Goal: Check status

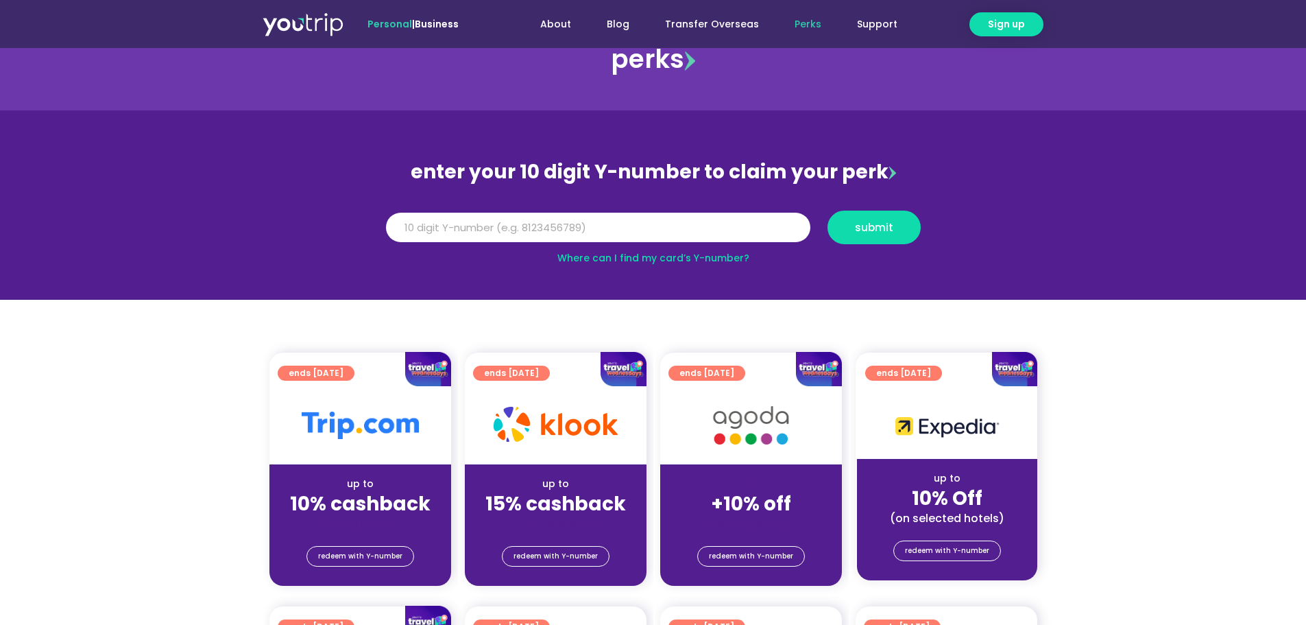
scroll to position [69, 0]
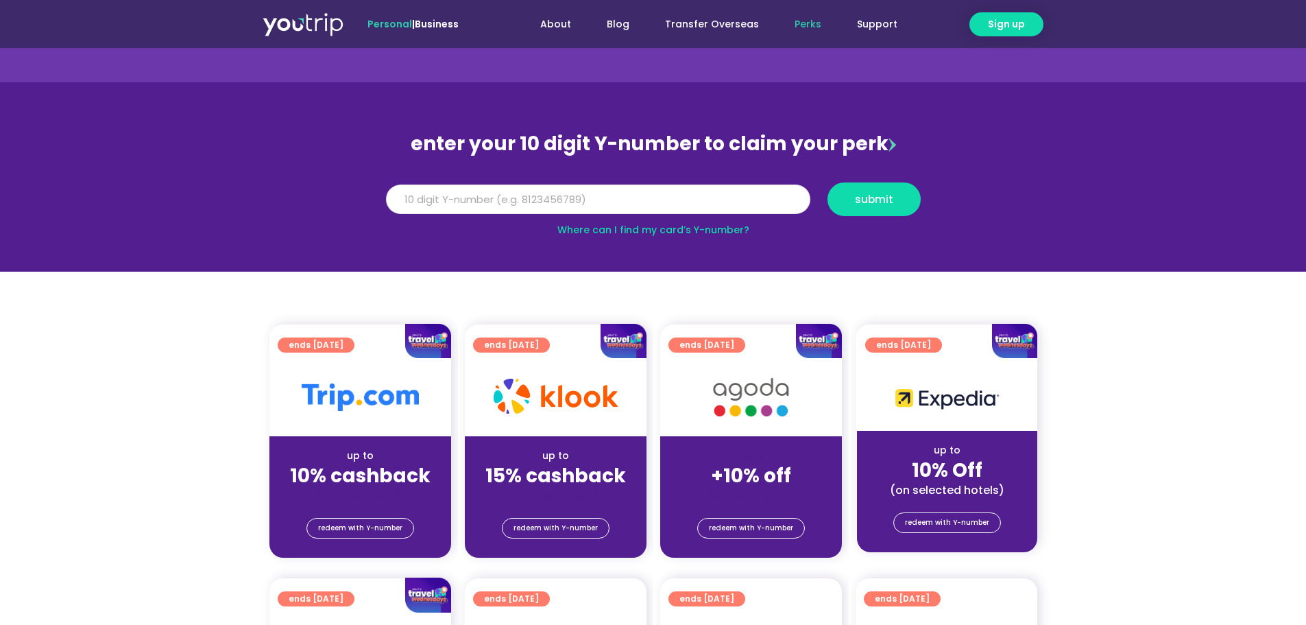
click at [713, 197] on input "Y Number" at bounding box center [598, 199] width 424 height 30
type input "8103524468"
click at [873, 200] on span "submit" at bounding box center [874, 199] width 38 height 10
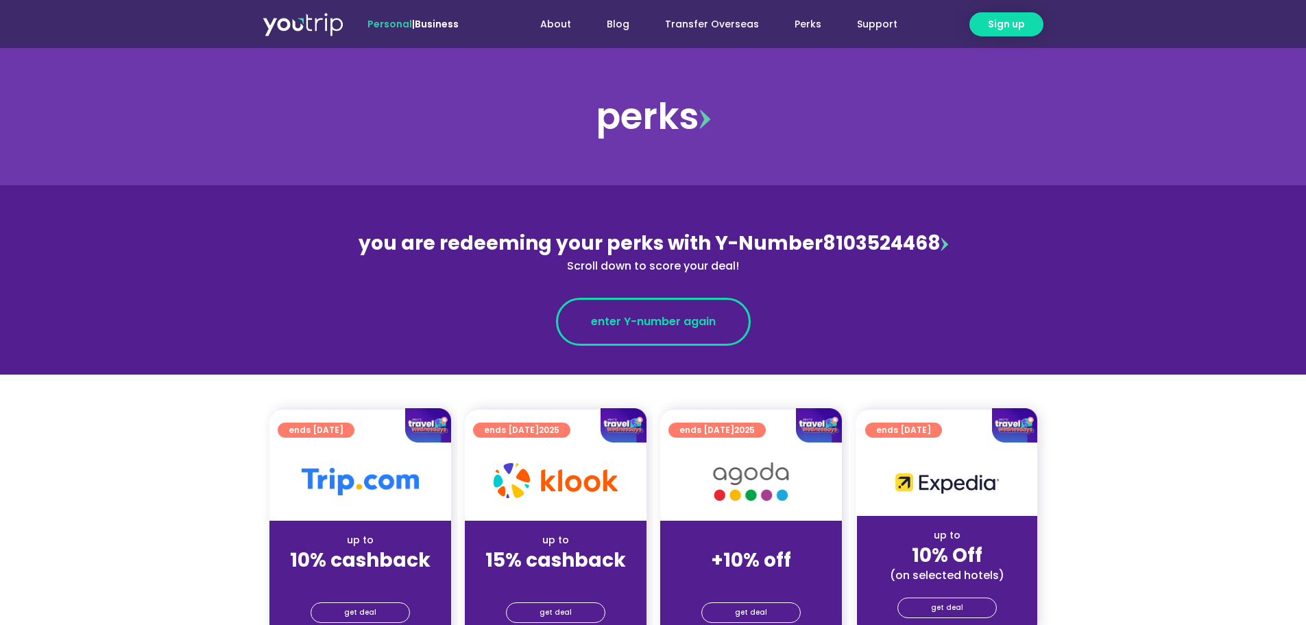
click at [692, 322] on span "enter Y-number again" at bounding box center [653, 321] width 125 height 16
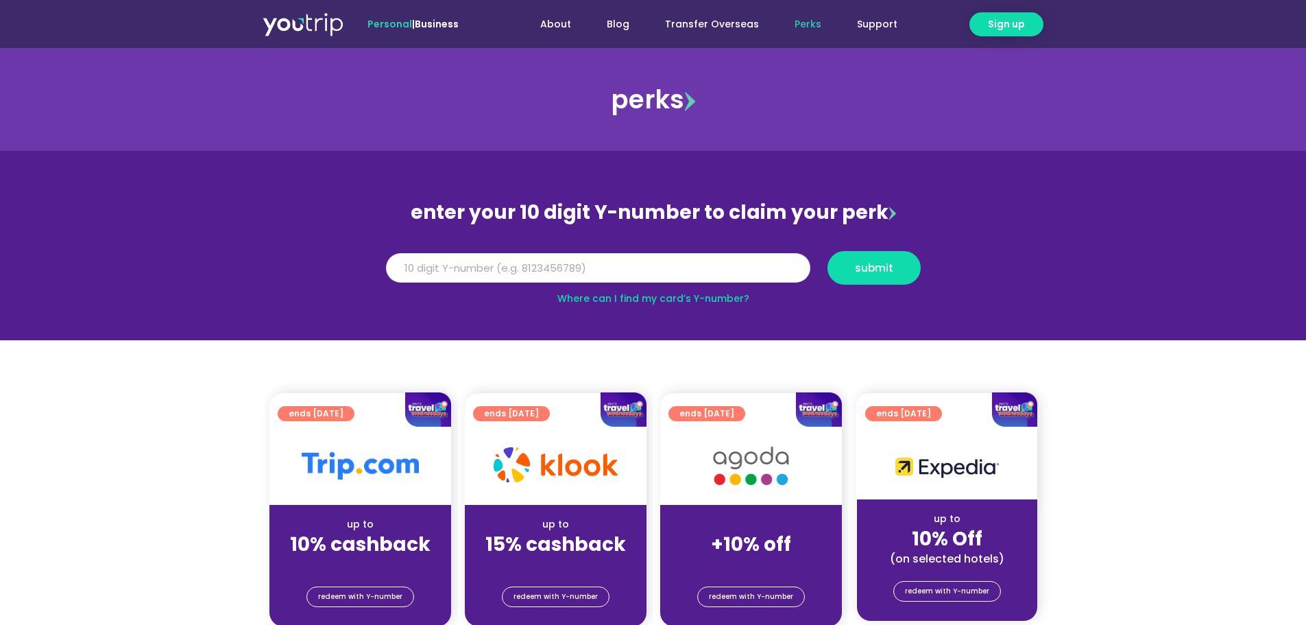
click at [629, 269] on input "Y Number" at bounding box center [598, 268] width 424 height 30
type input "8103524468"
click at [883, 266] on span "submit" at bounding box center [874, 268] width 38 height 10
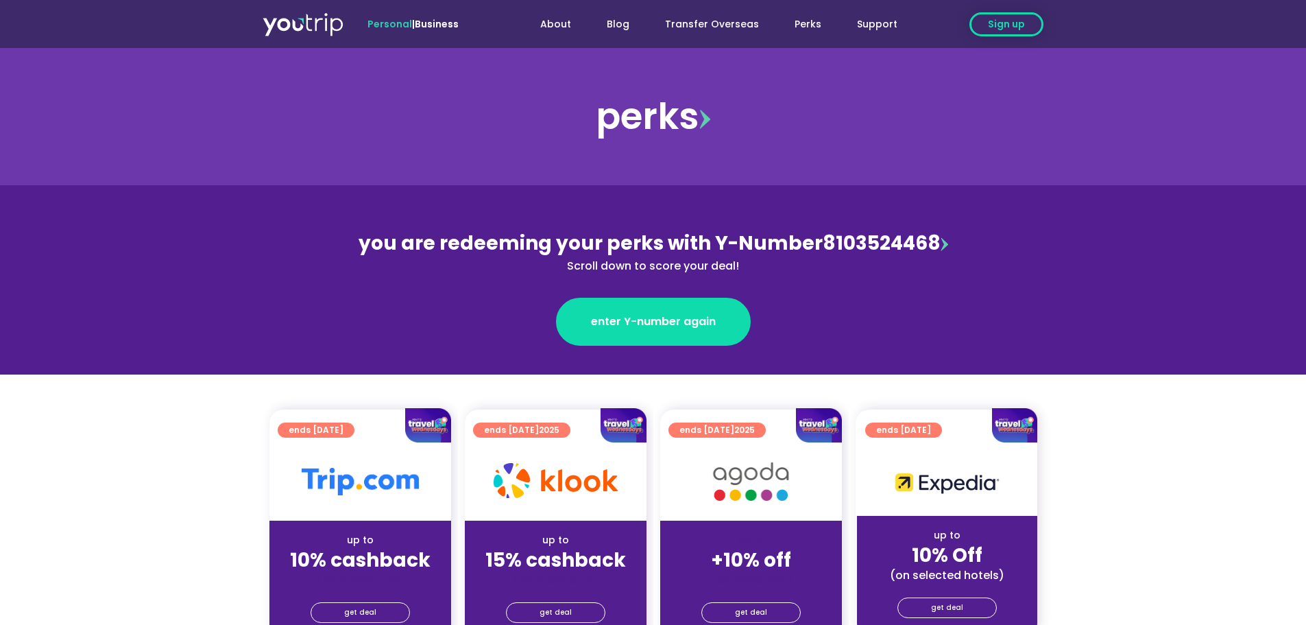
click at [1015, 26] on span "Sign up" at bounding box center [1006, 24] width 37 height 14
click at [882, 26] on link "Support" at bounding box center [877, 24] width 76 height 25
